Goal: Obtain resource: Download file/media

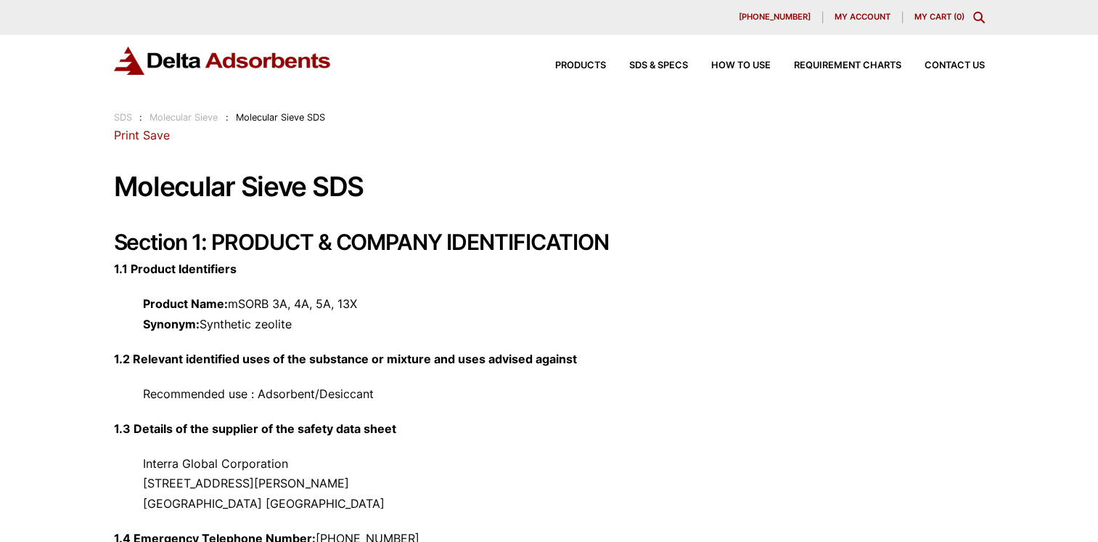
click at [796, 359] on p "1.2 Relevant identified uses of the substance or mixture and uses advised again…" at bounding box center [549, 359] width 871 height 20
click at [126, 139] on link "Print" at bounding box center [126, 135] width 25 height 15
